Goal: Transaction & Acquisition: Purchase product/service

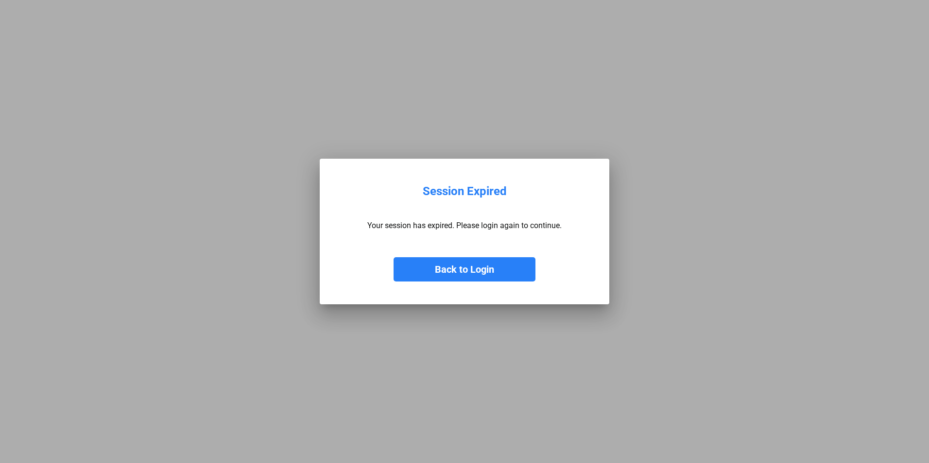
click at [459, 271] on button "Back to Login" at bounding box center [464, 269] width 142 height 24
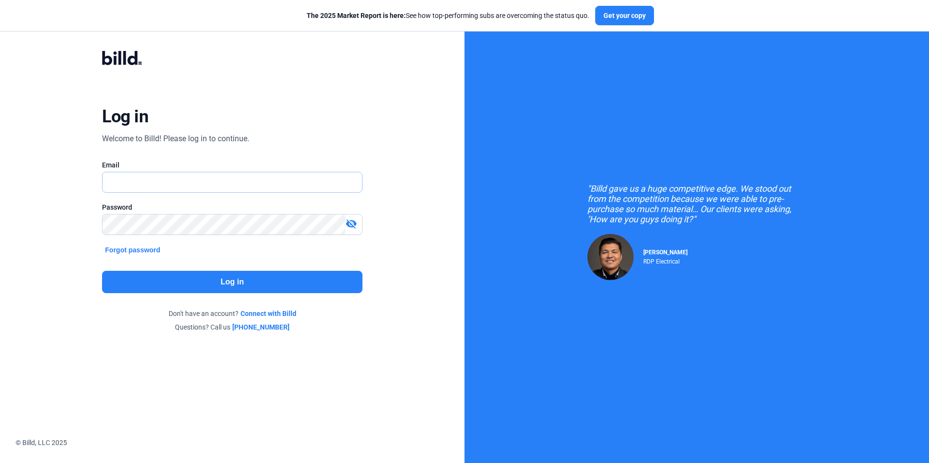
type input "[PERSON_NAME][EMAIL_ADDRESS][DOMAIN_NAME]"
click at [256, 284] on button "Log in" at bounding box center [232, 282] width 260 height 22
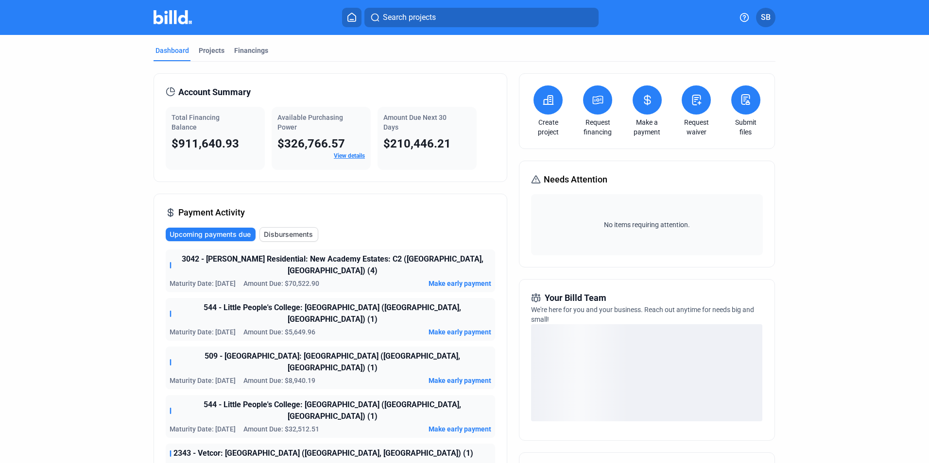
click at [595, 105] on icon at bounding box center [598, 100] width 12 height 12
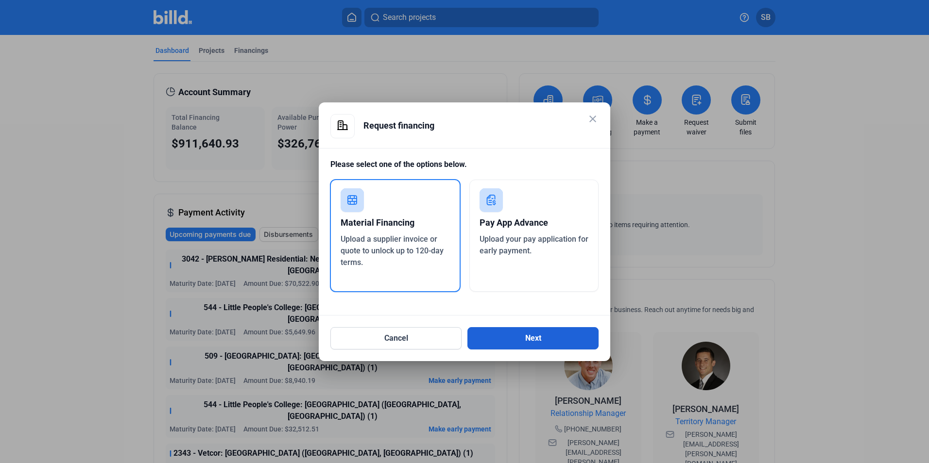
click at [539, 338] on button "Next" at bounding box center [532, 338] width 131 height 22
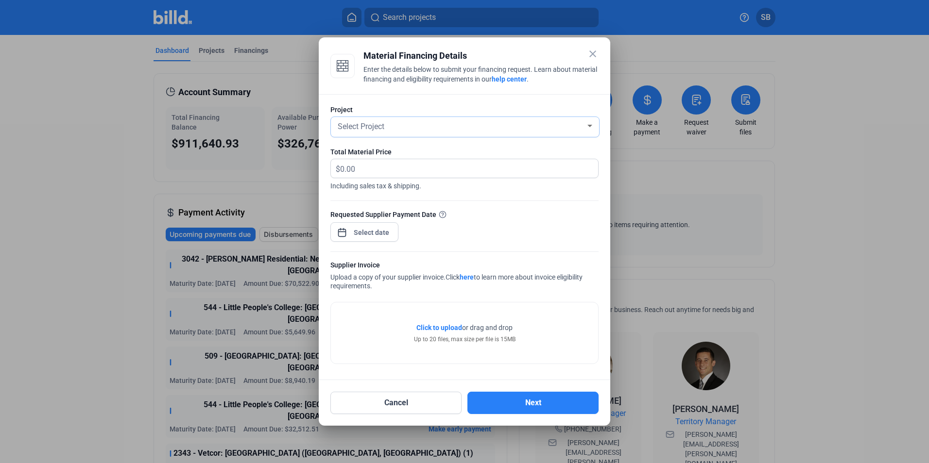
click at [384, 129] on span "Select Project" at bounding box center [361, 126] width 47 height 9
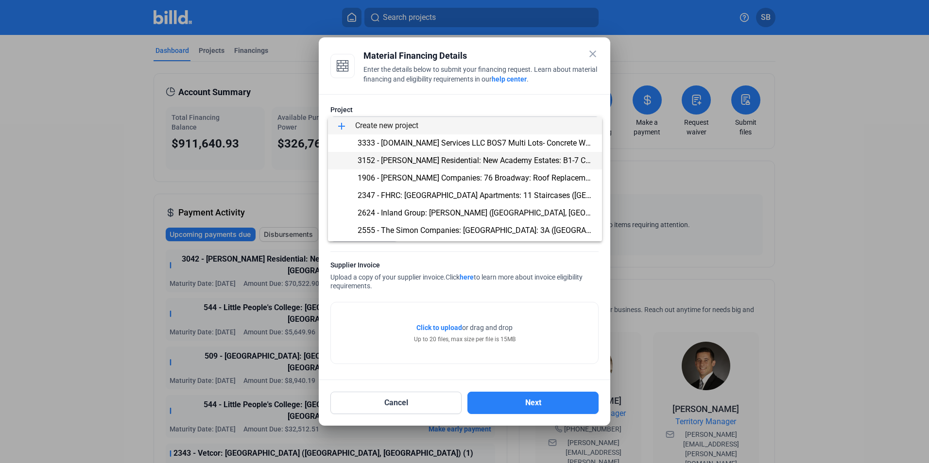
click at [368, 161] on span "3152 - [PERSON_NAME] Residential: New Academy Estates: B1-7 C1 ([GEOGRAPHIC_DAT…" at bounding box center [557, 160] width 401 height 9
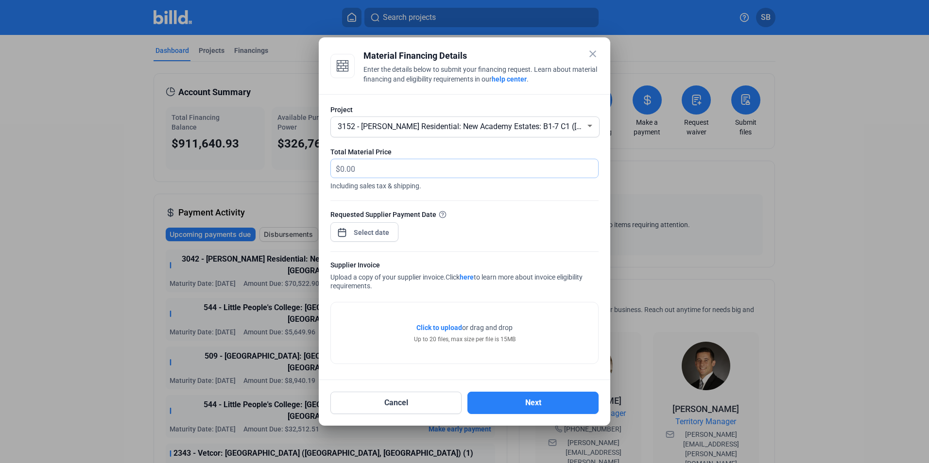
click at [360, 168] on input "text" at bounding box center [463, 168] width 247 height 19
click at [342, 230] on span "Open calendar" at bounding box center [341, 227] width 23 height 23
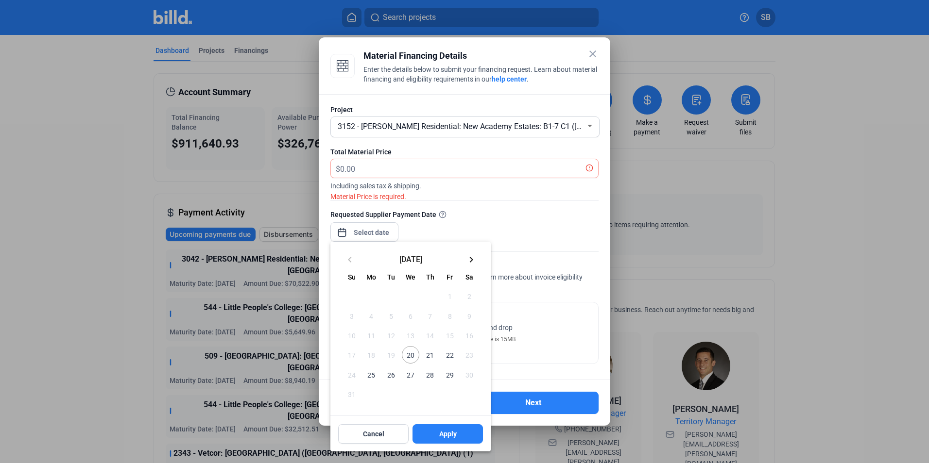
click at [412, 356] on span "20" at bounding box center [410, 354] width 17 height 17
click at [445, 434] on span "Apply" at bounding box center [447, 434] width 17 height 10
type input "[DATE]"
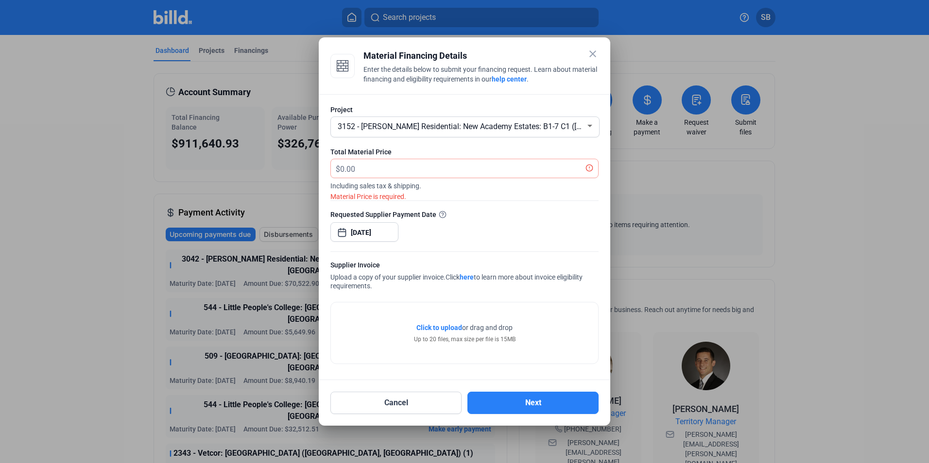
click at [470, 235] on div "Requested Supplier Payment Date [DATE]" at bounding box center [464, 230] width 268 height 42
click at [352, 168] on input "text" at bounding box center [463, 168] width 247 height 19
type input "191,129.16"
click at [435, 190] on span "Including sales tax & shipping." at bounding box center [464, 184] width 268 height 13
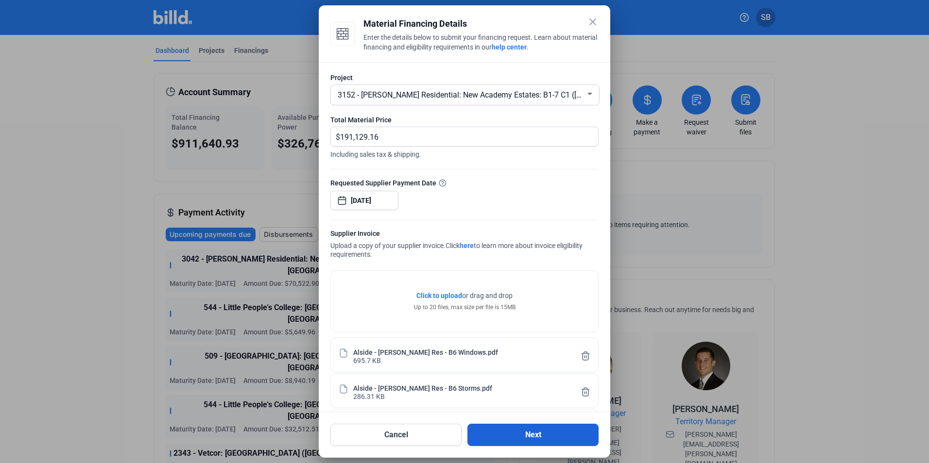
click at [528, 432] on button "Next" at bounding box center [532, 435] width 131 height 22
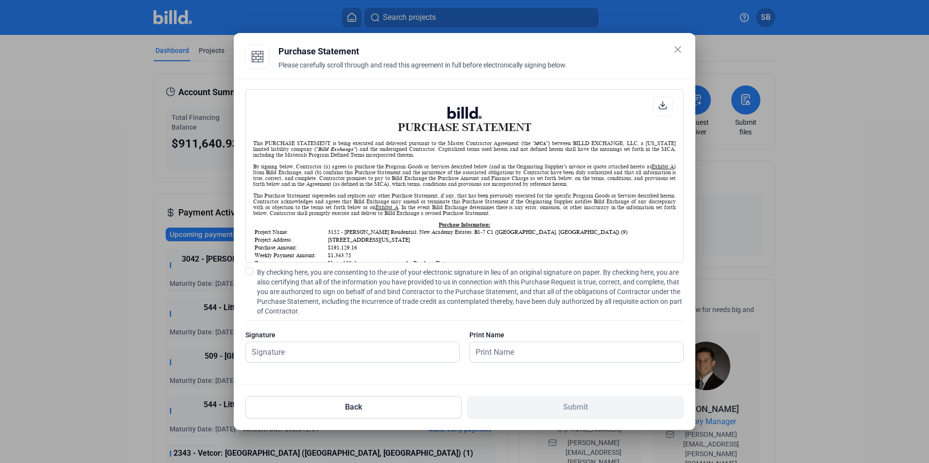
scroll to position [0, 0]
click at [252, 269] on span at bounding box center [249, 272] width 8 height 8
click at [0, 0] on input "By checking here, you are consenting to the use of your electronic signature in…" at bounding box center [0, 0] width 0 height 0
click at [279, 353] on input "text" at bounding box center [352, 352] width 213 height 20
type input "[PERSON_NAME]"
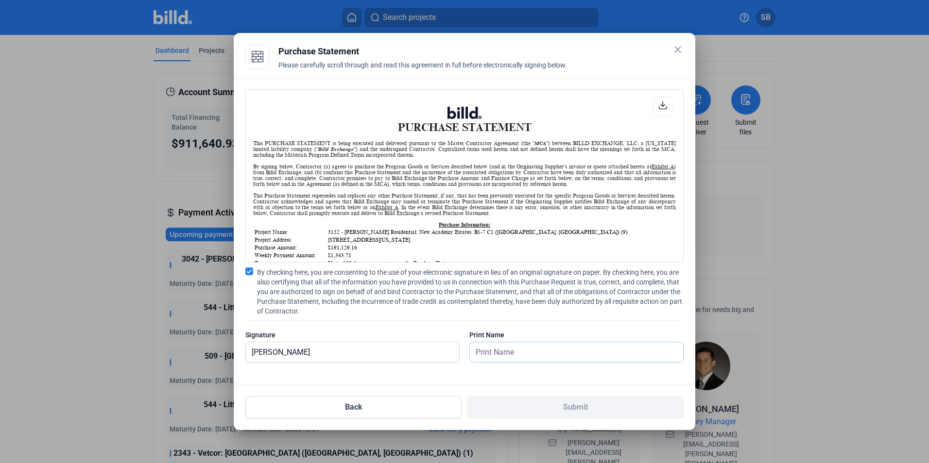
type input "[PERSON_NAME]"
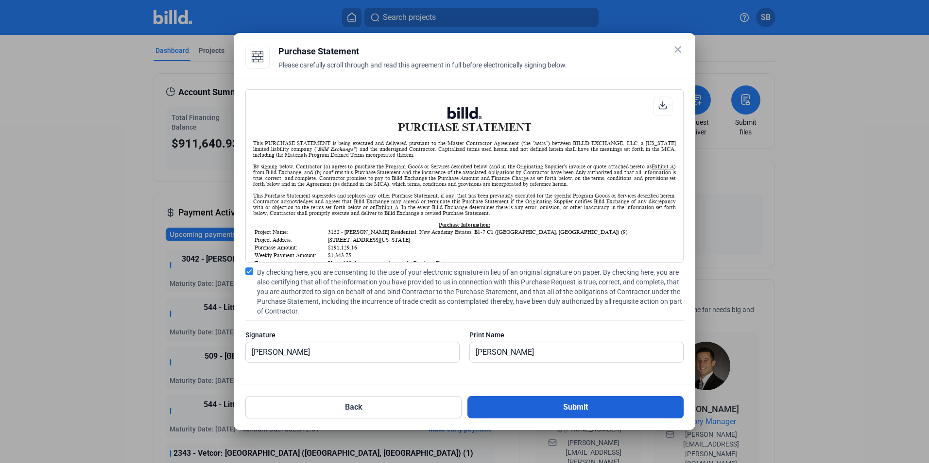
click at [567, 410] on button "Submit" at bounding box center [575, 407] width 216 height 22
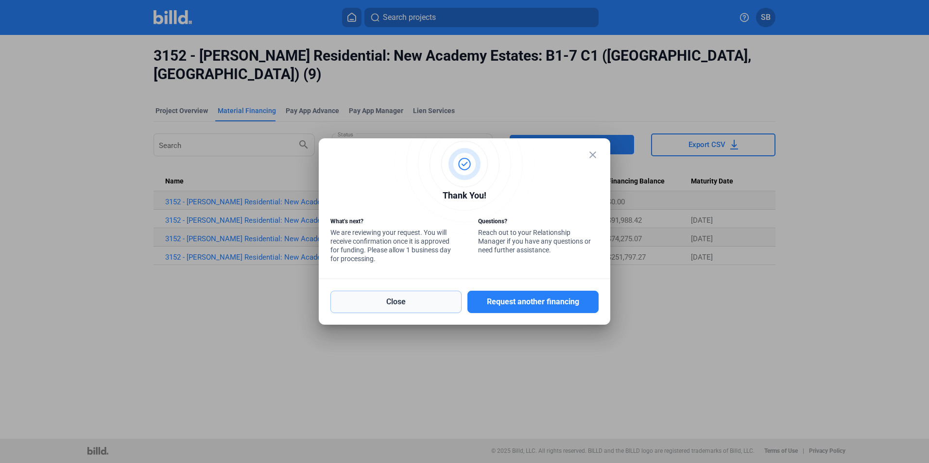
click at [427, 304] on button "Close" at bounding box center [395, 302] width 131 height 22
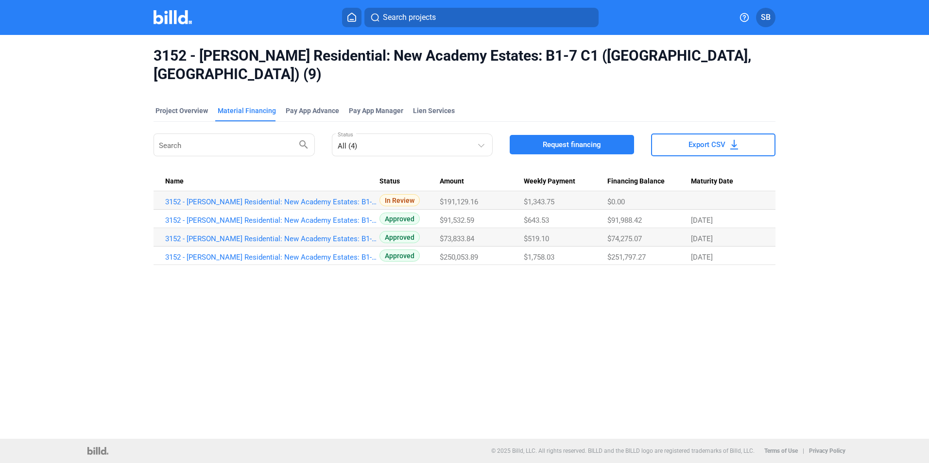
click at [398, 322] on div "3152 - [PERSON_NAME] Residential: New Academy Estates: B1-7 C1 ([GEOGRAPHIC_DAT…" at bounding box center [464, 237] width 929 height 404
click at [390, 307] on div "3152 - [PERSON_NAME] Residential: New Academy Estates: B1-7 C1 ([GEOGRAPHIC_DAT…" at bounding box center [464, 237] width 929 height 404
